Goal: Obtain resource: Obtain resource

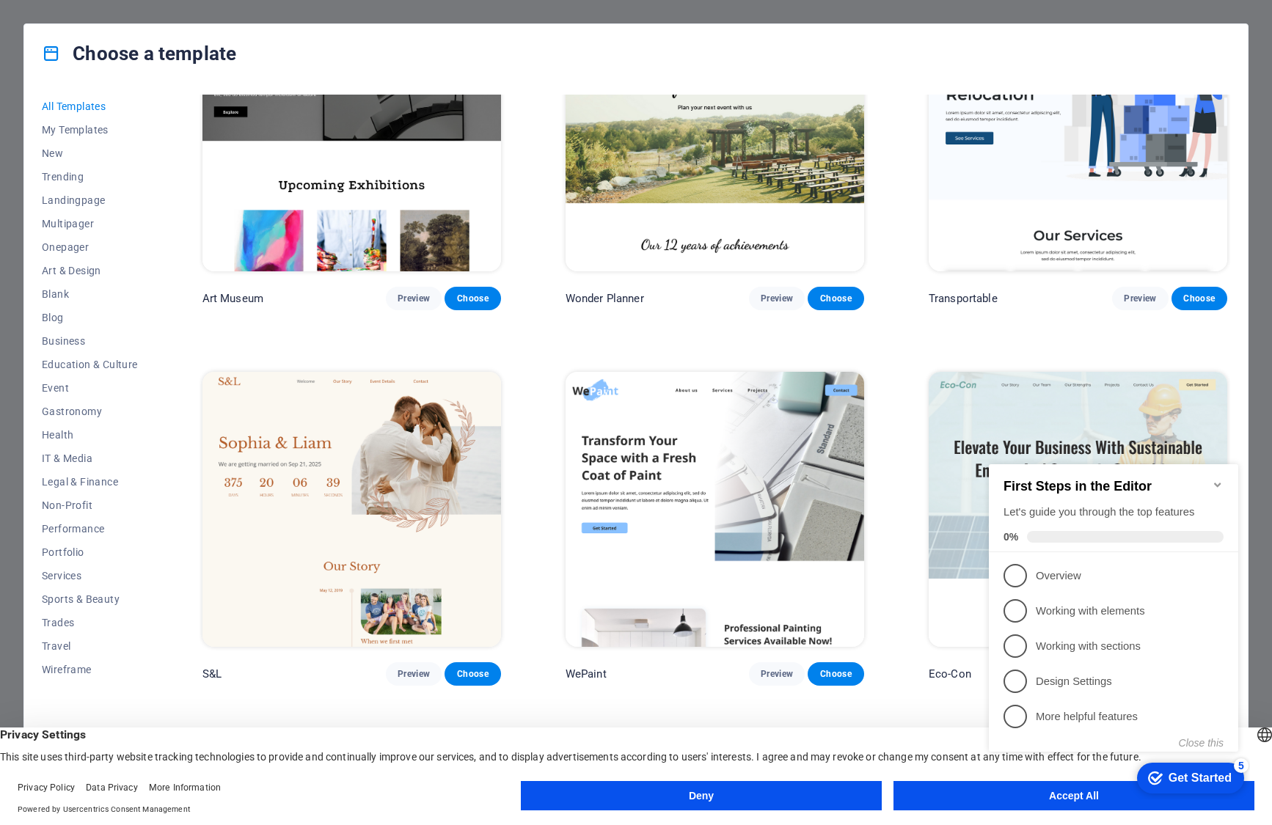
scroll to position [513, 0]
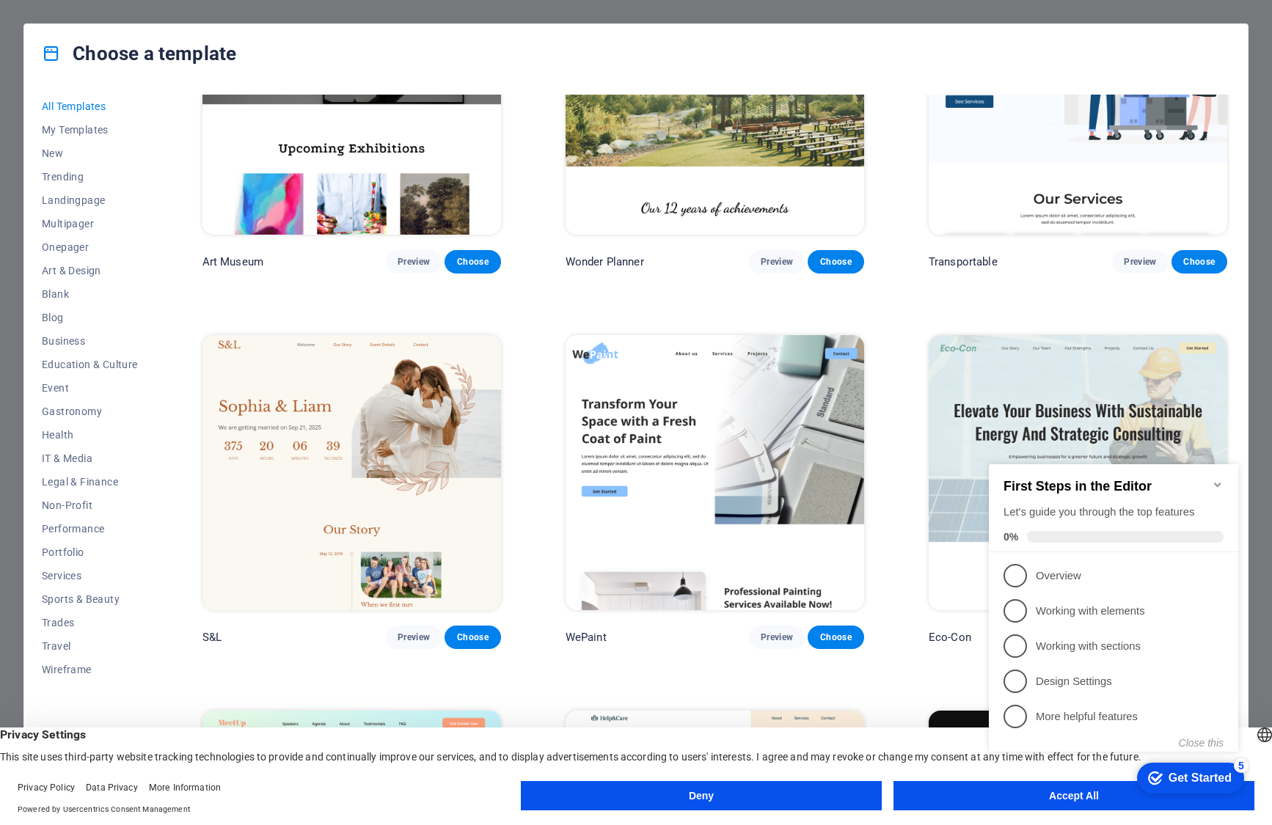
click at [1216, 483] on icon "Minimize checklist" at bounding box center [1217, 485] width 7 height 4
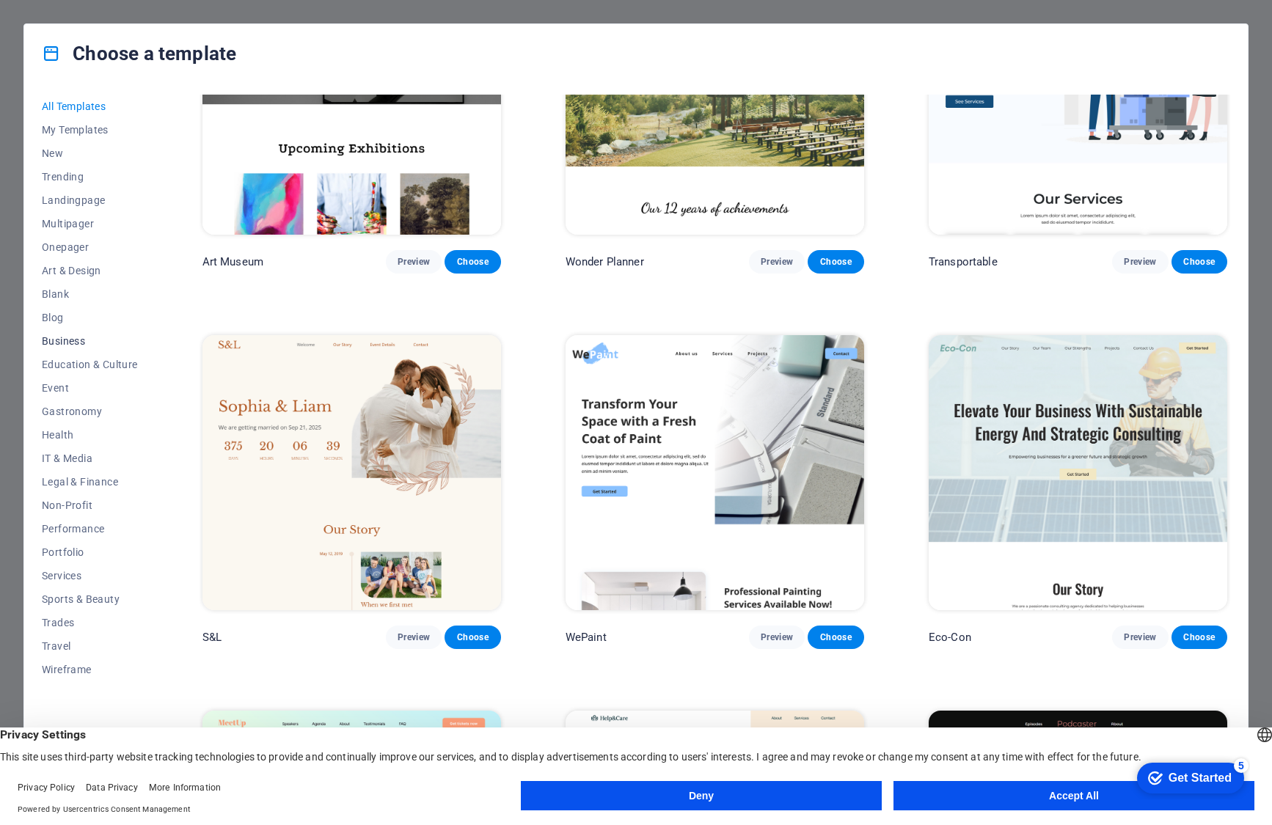
click at [56, 338] on span "Business" at bounding box center [90, 341] width 96 height 12
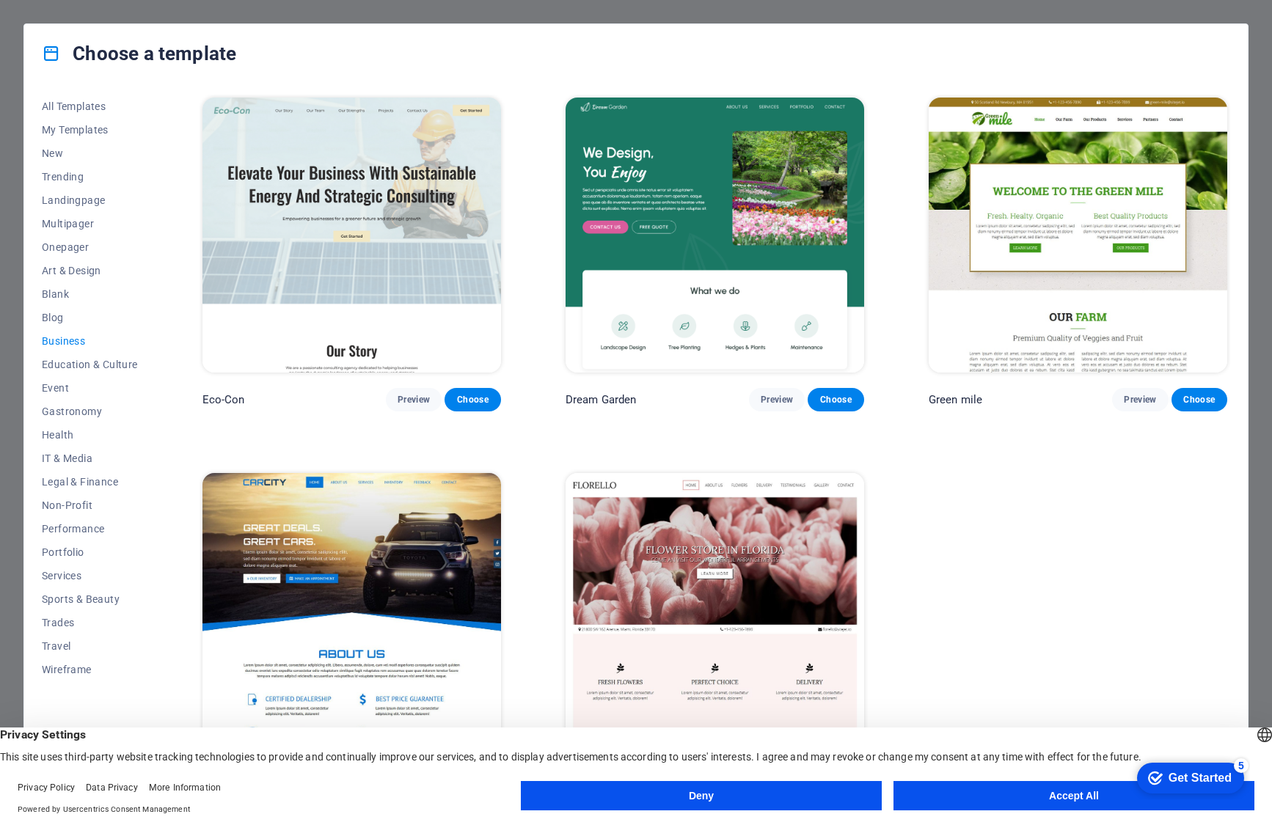
click at [1051, 799] on button "Accept All" at bounding box center [1073, 795] width 361 height 29
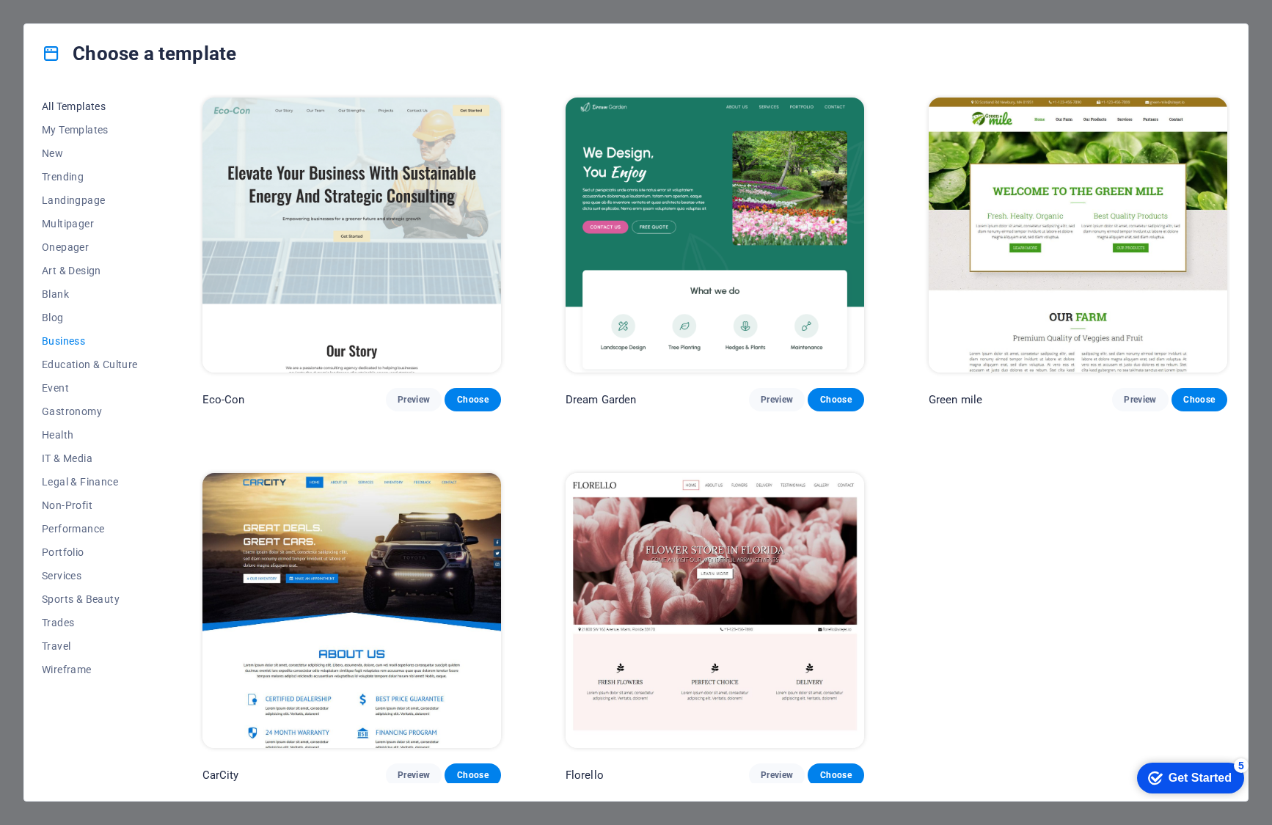
click at [65, 105] on span "All Templates" at bounding box center [90, 106] width 96 height 12
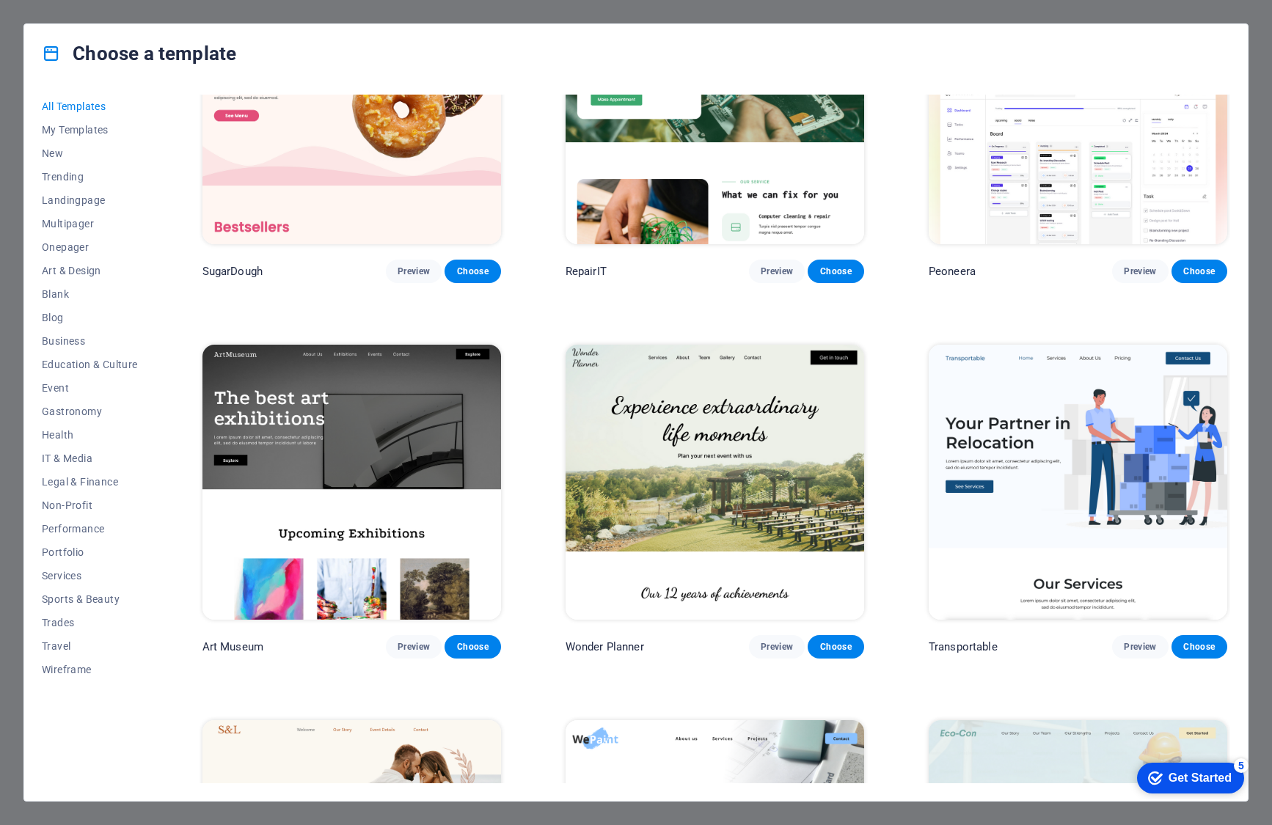
scroll to position [147, 0]
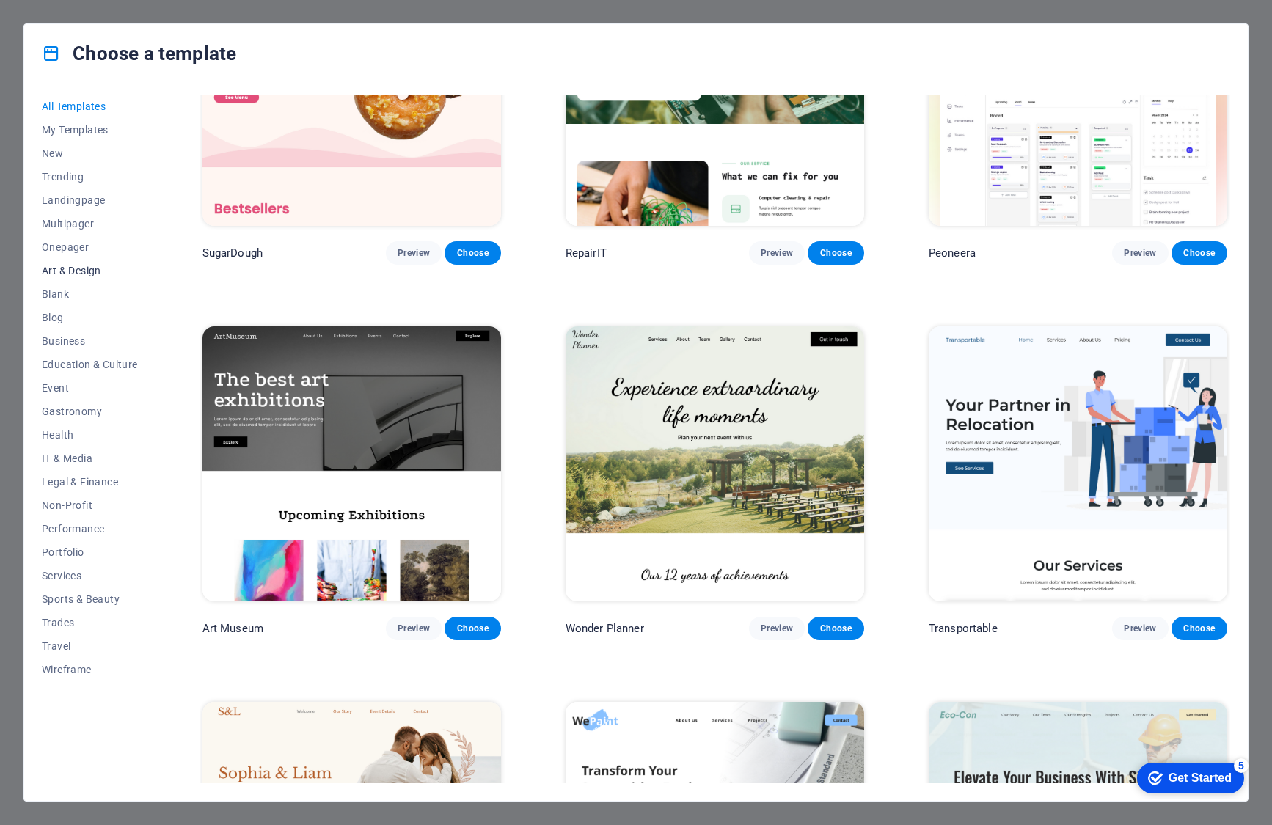
click at [62, 267] on span "Art & Design" at bounding box center [90, 271] width 96 height 12
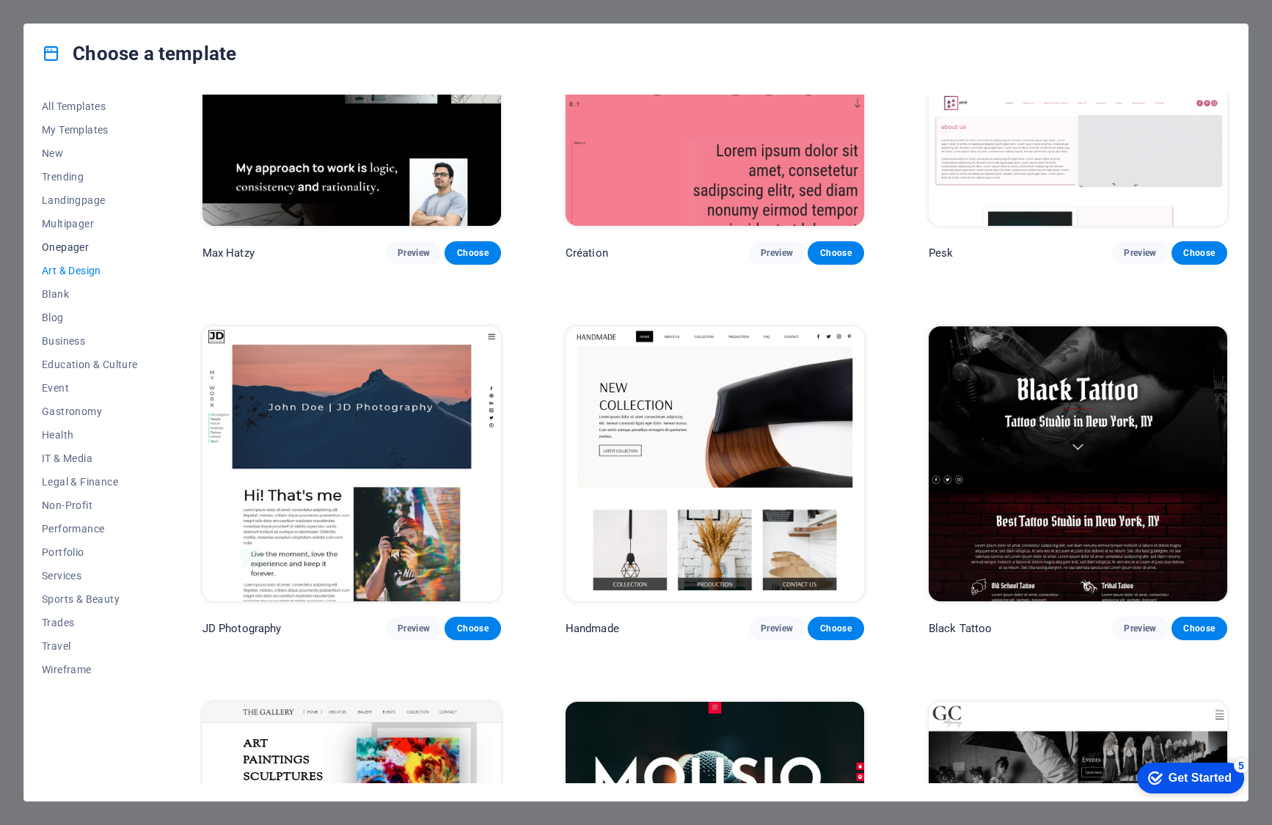
click at [70, 241] on span "Onepager" at bounding box center [90, 247] width 96 height 12
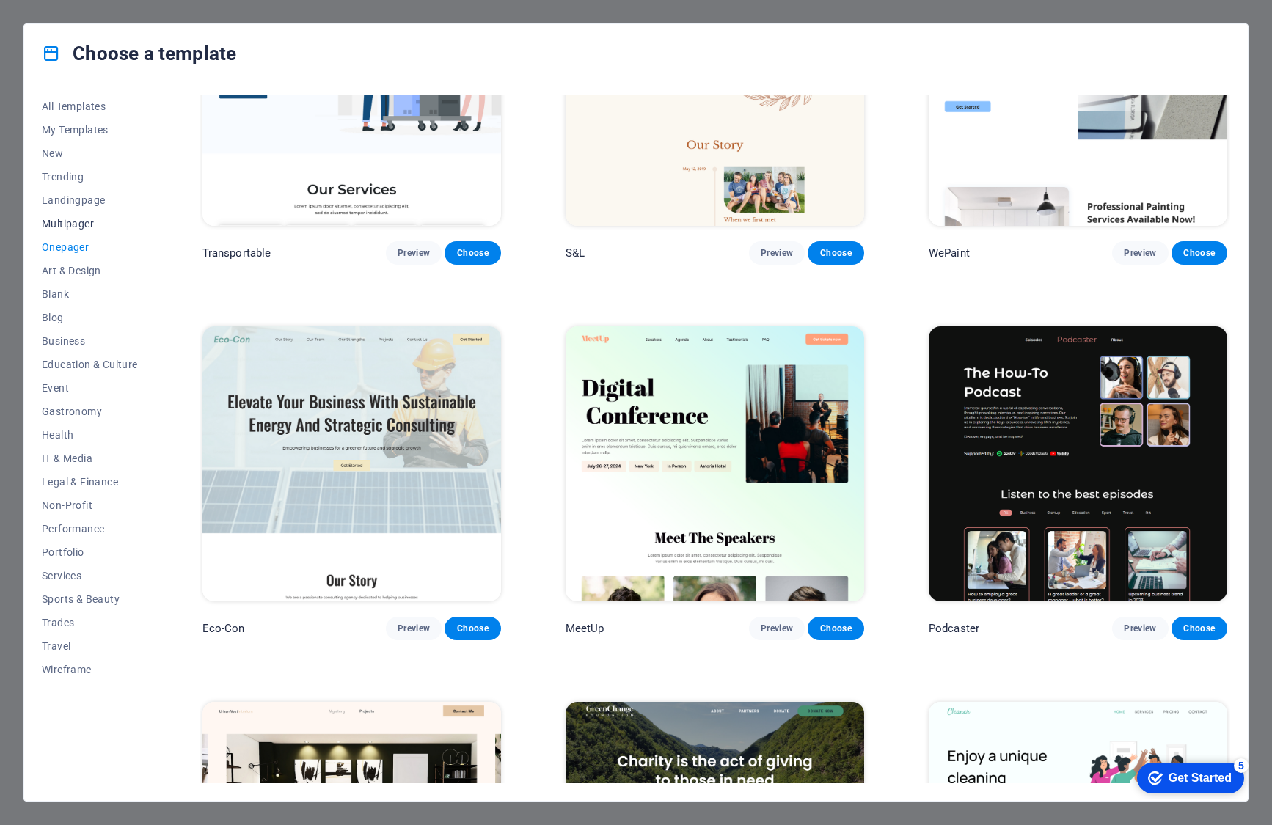
click at [74, 221] on span "Multipager" at bounding box center [90, 224] width 96 height 12
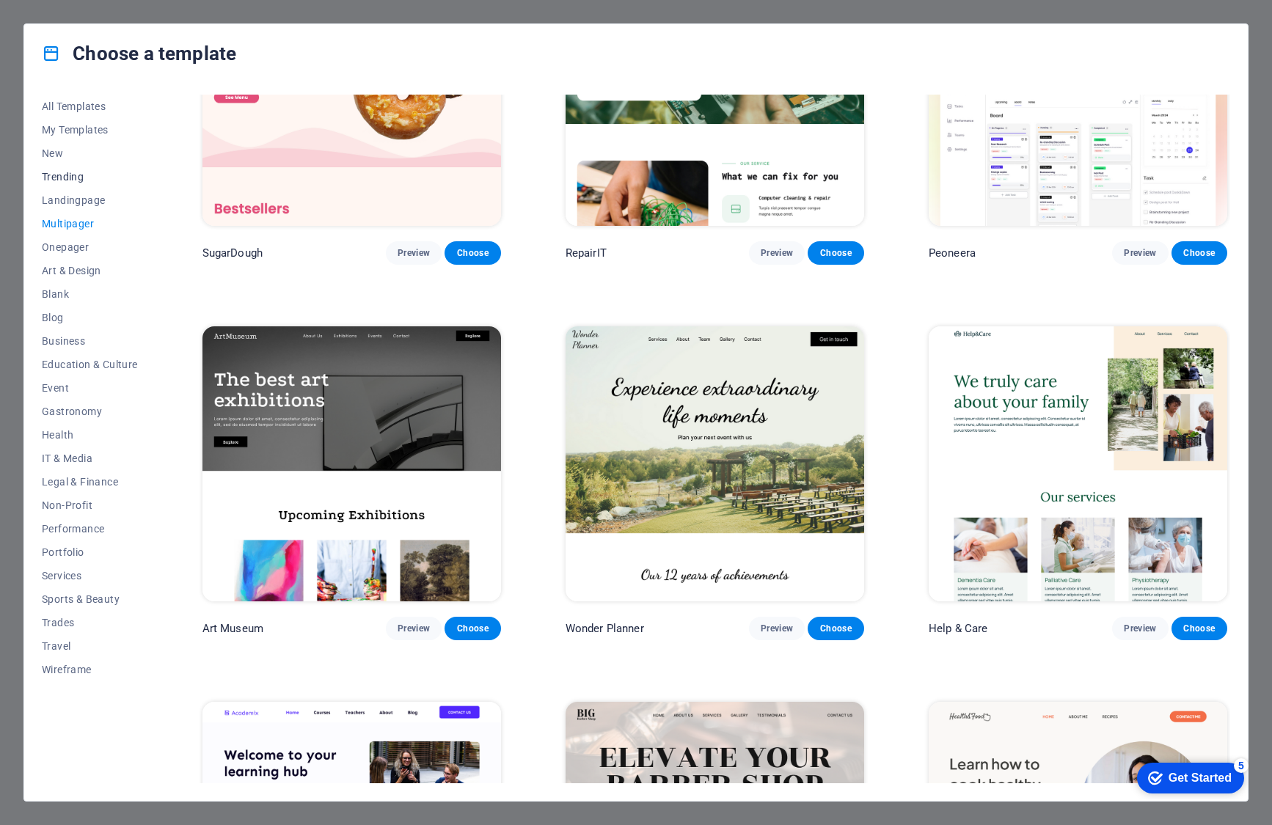
click at [74, 180] on span "Trending" at bounding box center [90, 177] width 96 height 12
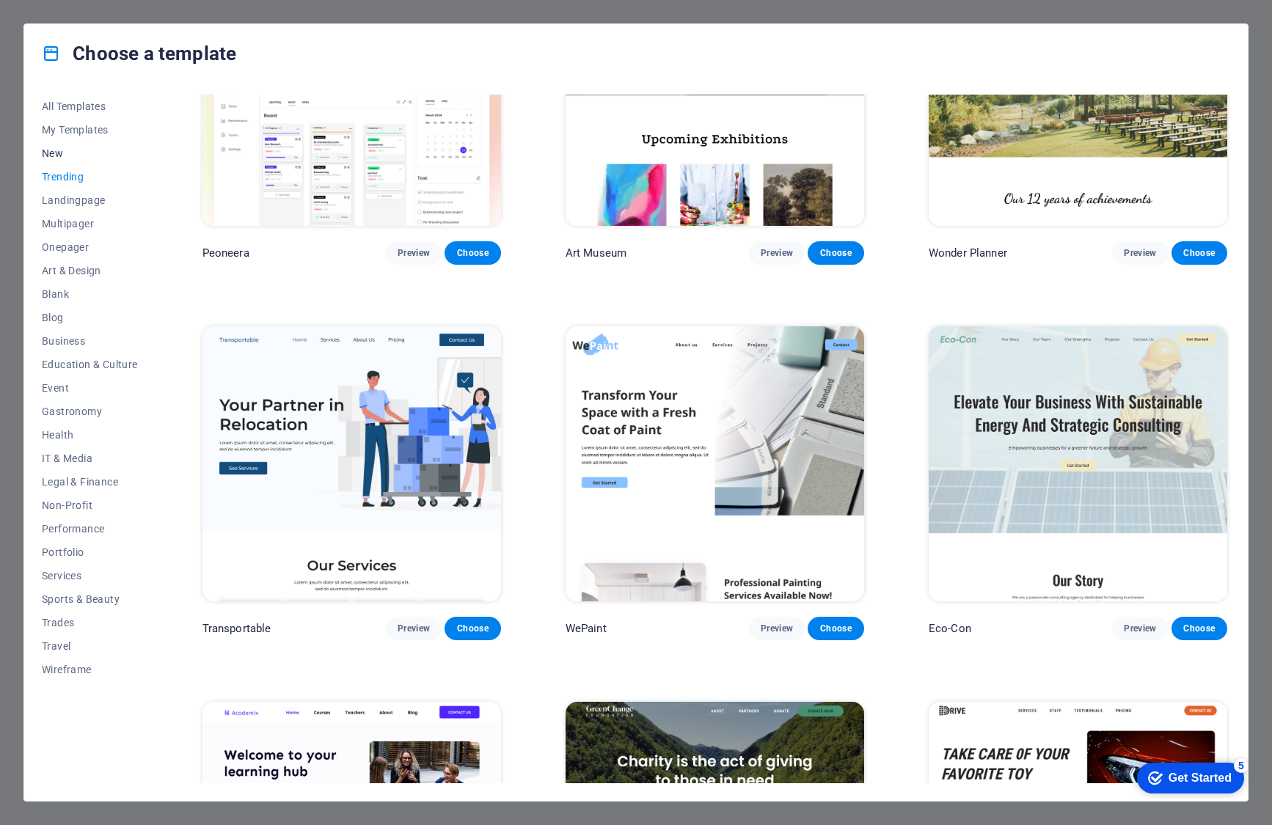
click at [74, 152] on span "New" at bounding box center [90, 153] width 96 height 12
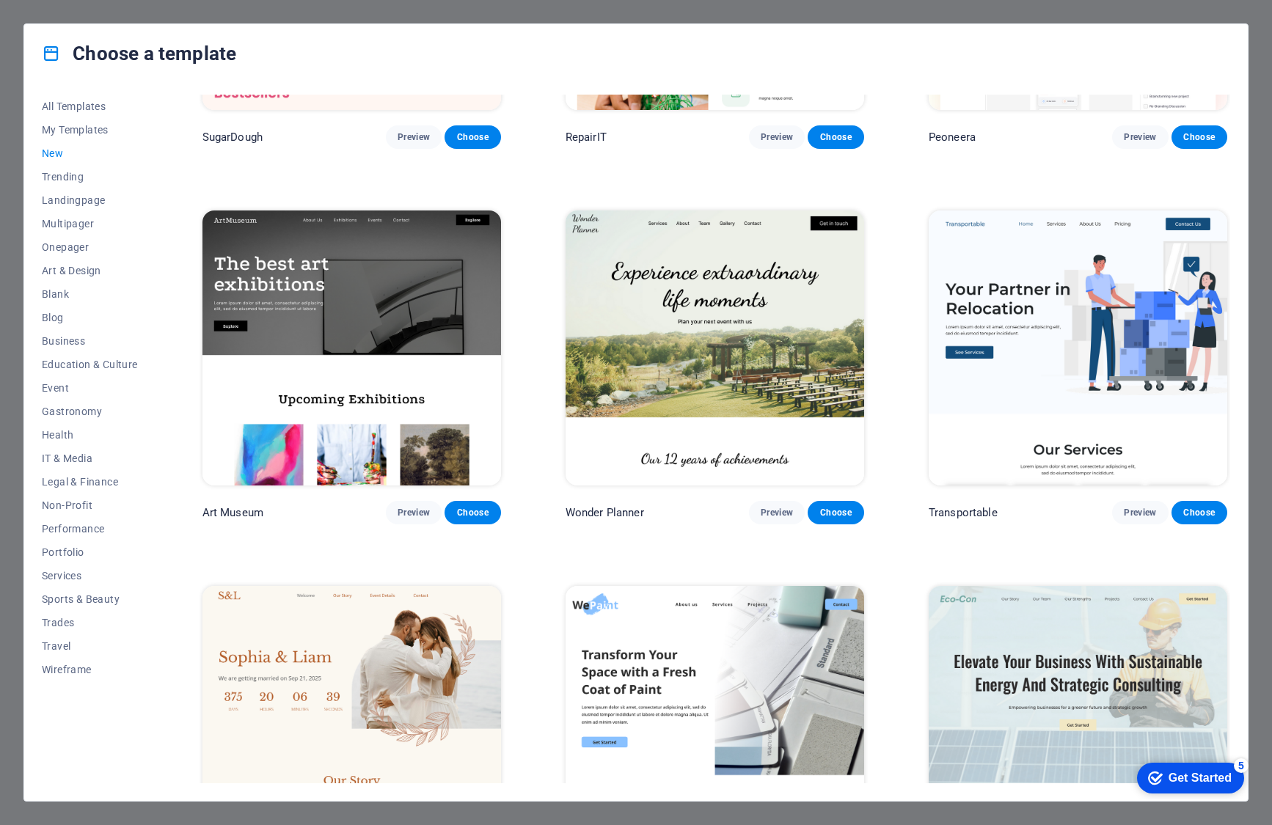
scroll to position [293, 0]
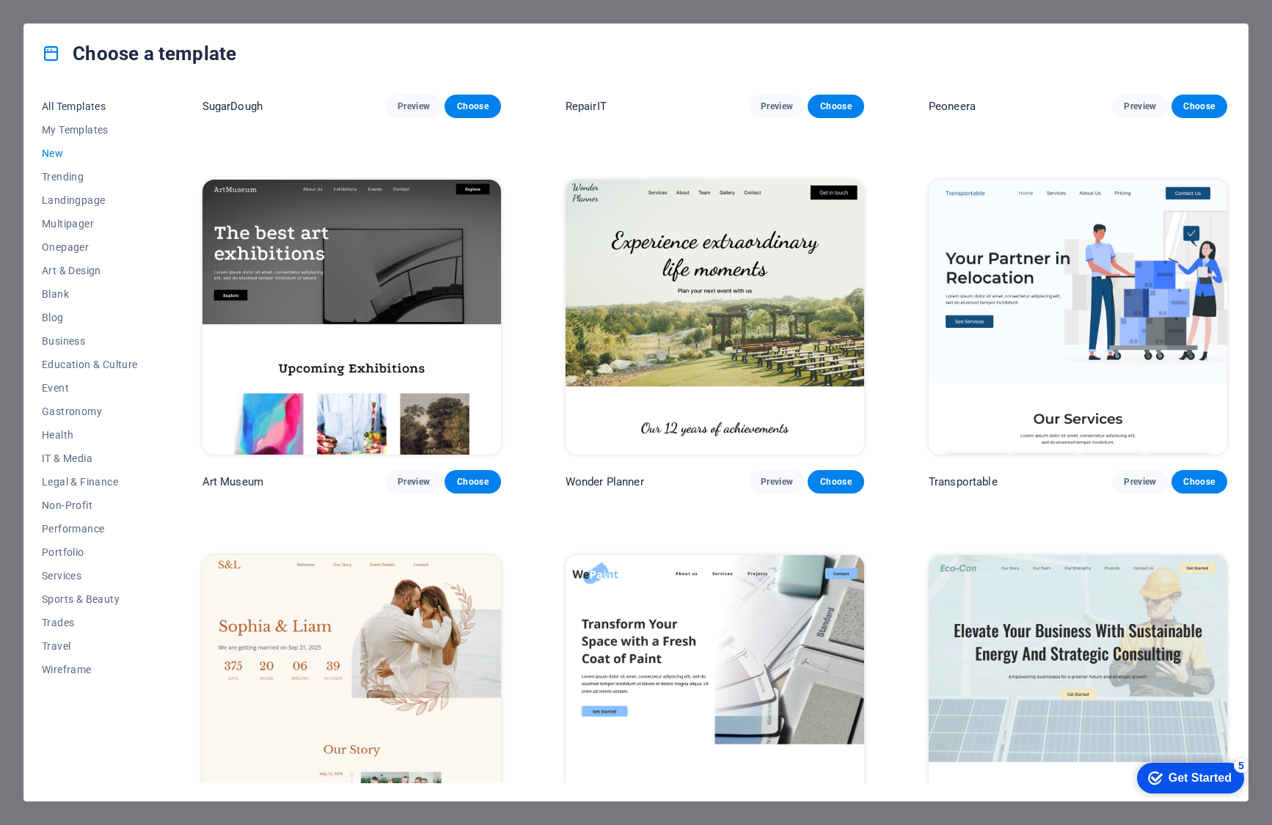
click at [87, 102] on span "All Templates" at bounding box center [90, 106] width 96 height 12
click at [87, 103] on span "All Templates" at bounding box center [90, 106] width 96 height 12
click at [1183, 780] on div "Get Started" at bounding box center [1199, 777] width 63 height 13
